Goal: Task Accomplishment & Management: Complete application form

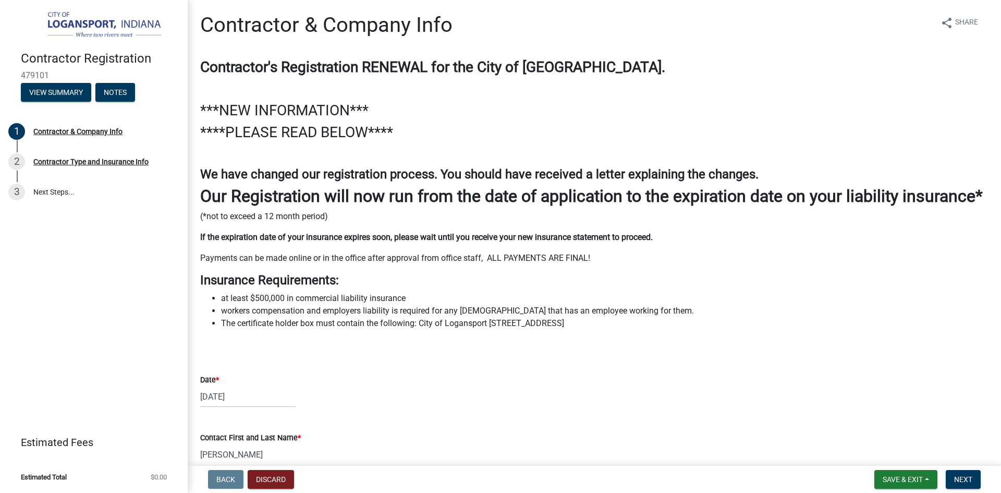
select select "IL"
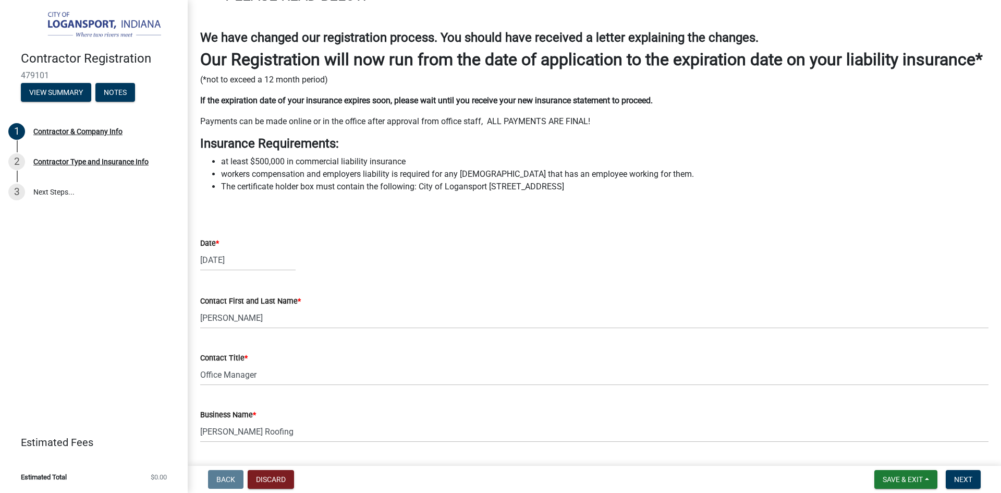
scroll to position [110, 0]
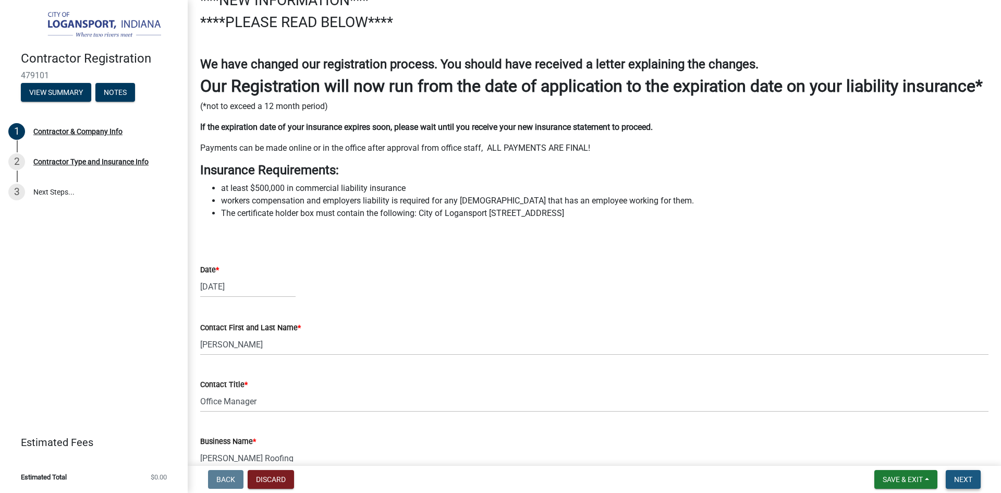
click at [963, 481] on span "Next" at bounding box center [963, 479] width 18 height 8
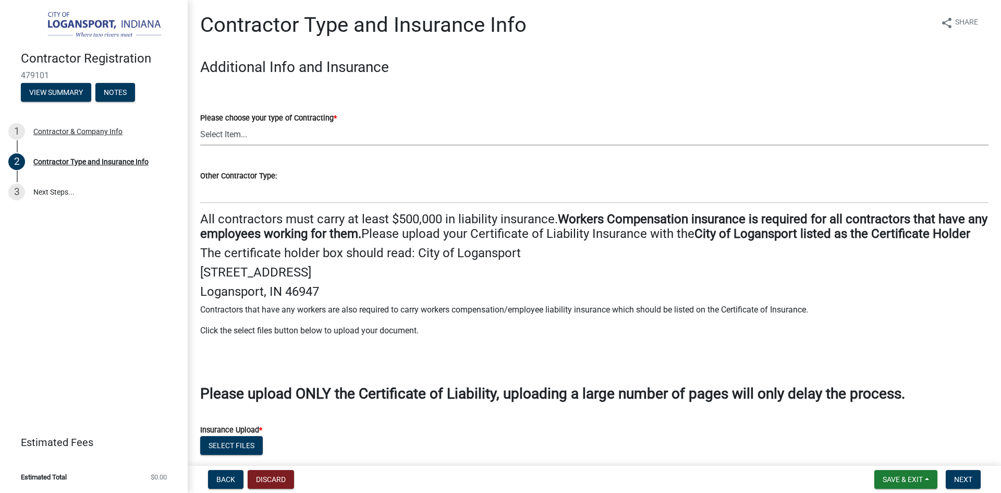
click at [224, 138] on select "Select Item... Plumber General HVAC Other Roofer Tree Service Demolition" at bounding box center [594, 134] width 789 height 21
click at [200, 124] on select "Select Item... Plumber General HVAC Other Roofer Tree Service Demolition" at bounding box center [594, 134] width 789 height 21
select select "55f2e726-bf7a-4a7d-be81-808118997b31"
drag, startPoint x: 202, startPoint y: 220, endPoint x: 310, endPoint y: 279, distance: 123.5
click at [310, 279] on div "All contractors must carry at least $500,000 in liability insurance. Workers Co…" at bounding box center [594, 294] width 789 height 165
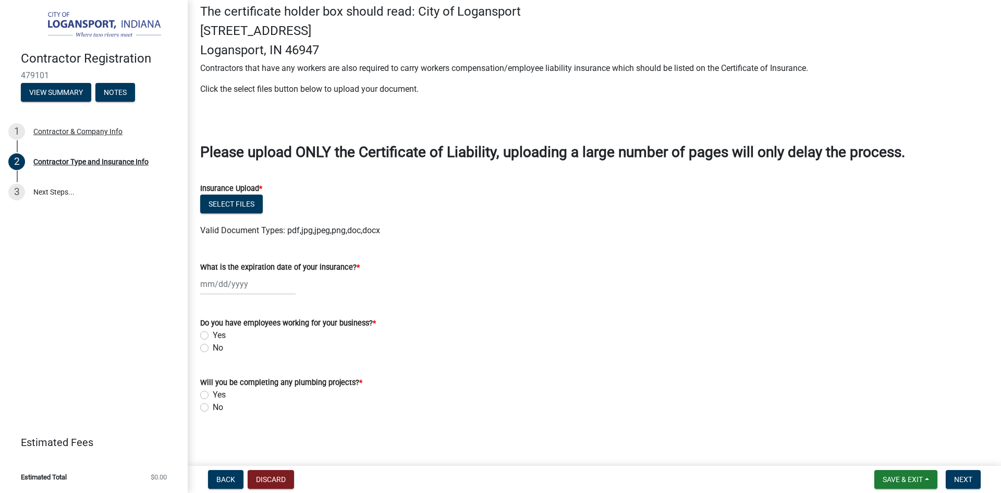
scroll to position [259, 0]
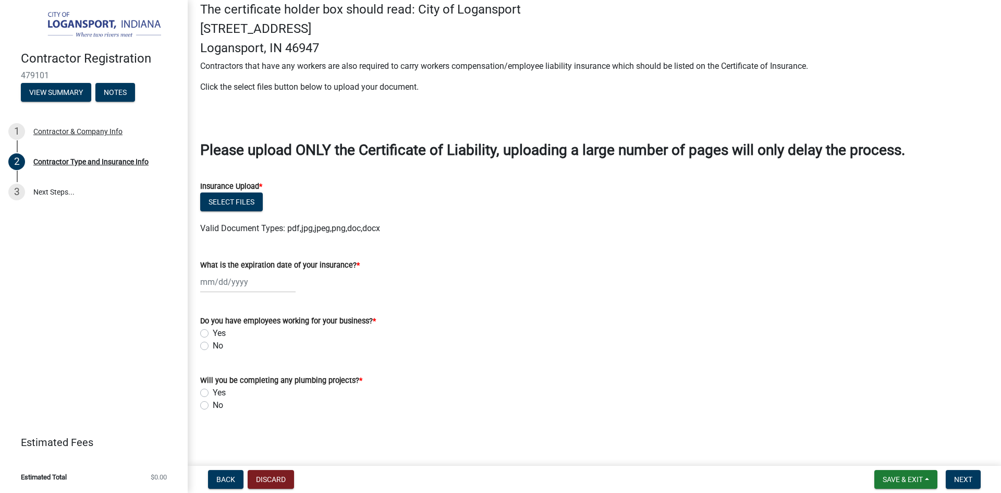
click at [213, 408] on label "No" at bounding box center [218, 405] width 10 height 13
click at [213, 406] on input "No" at bounding box center [216, 402] width 7 height 7
radio input "true"
click at [213, 335] on label "Yes" at bounding box center [219, 333] width 13 height 13
click at [213, 334] on input "Yes" at bounding box center [216, 330] width 7 height 7
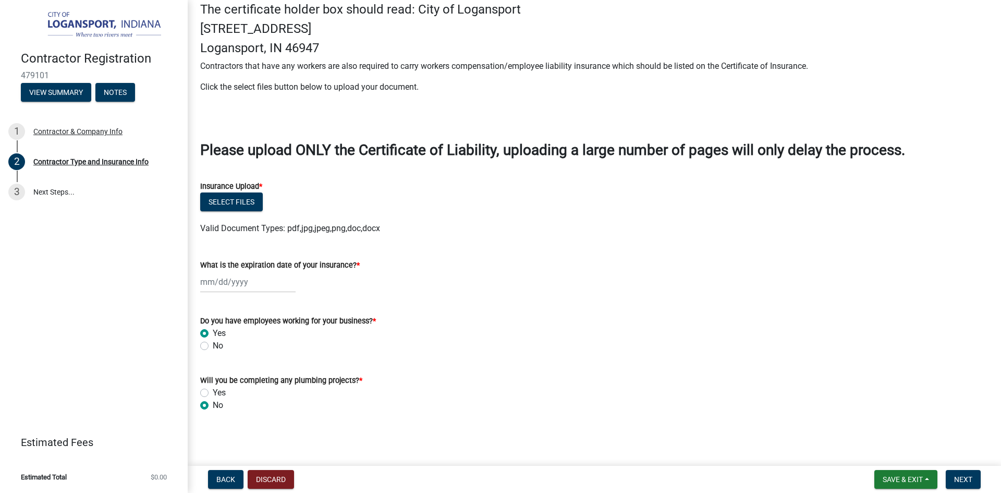
radio input "true"
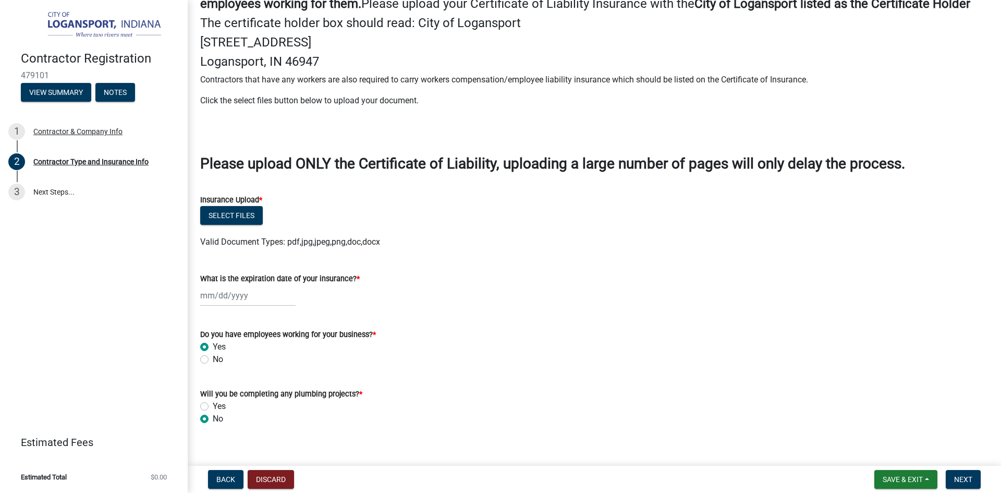
scroll to position [207, 0]
